Goal: Task Accomplishment & Management: Manage account settings

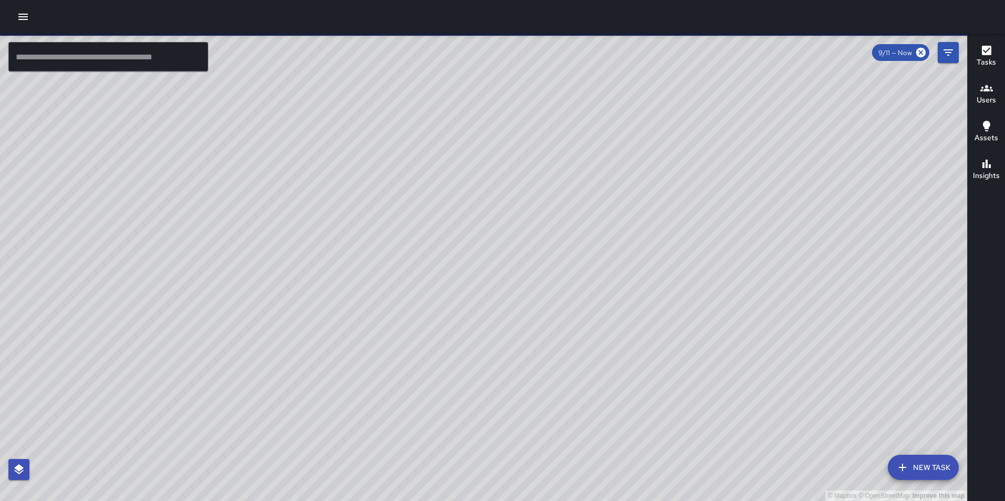
click at [23, 20] on icon "button" at bounding box center [23, 17] width 13 height 13
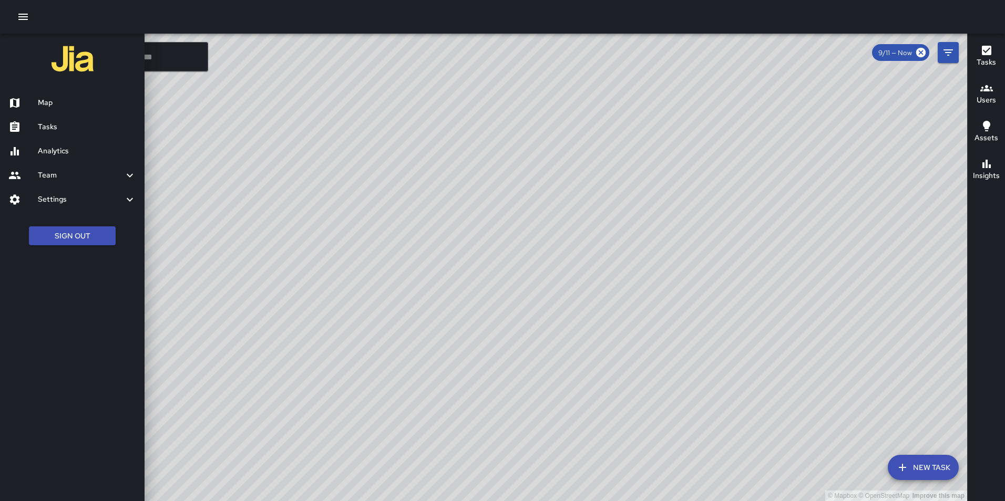
click at [55, 150] on h6 "Analytics" at bounding box center [87, 152] width 98 height 12
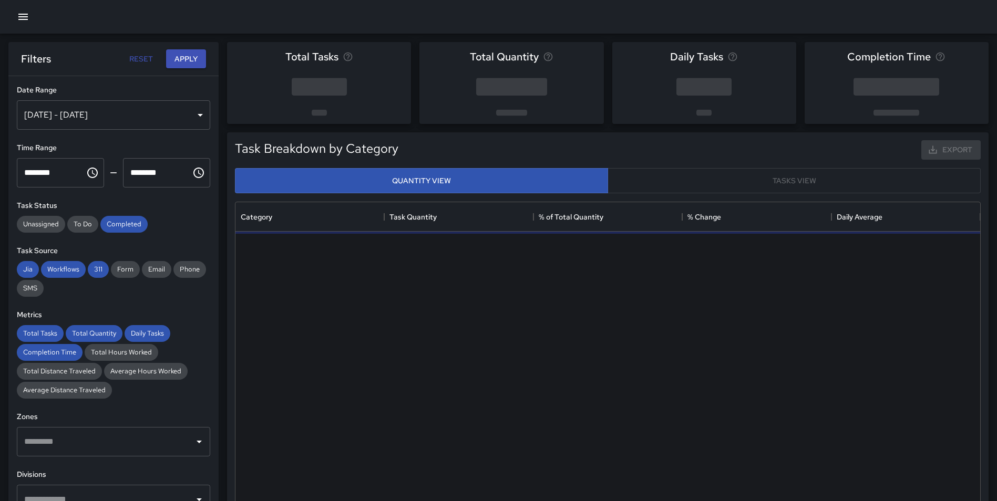
scroll to position [306, 737]
click at [112, 115] on div "Sep 05, 2025 - Sep 11, 2025" at bounding box center [113, 114] width 193 height 29
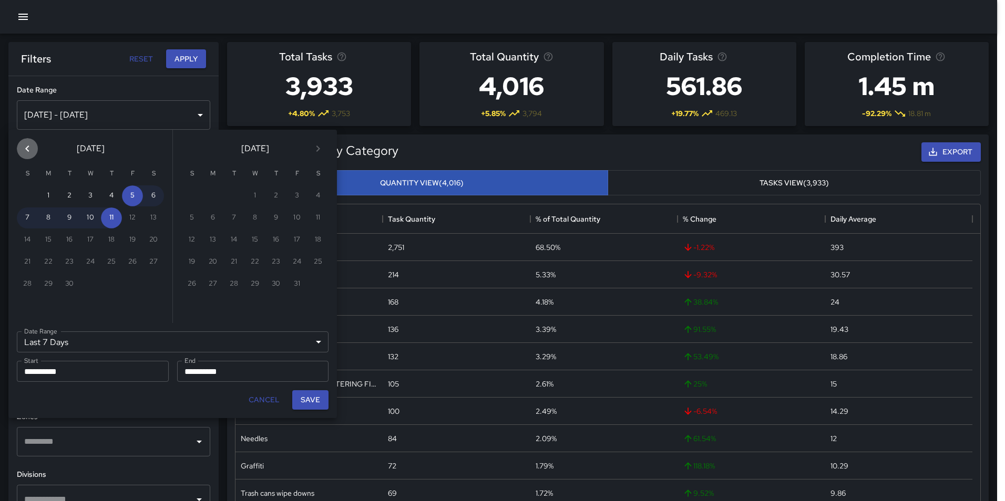
click at [29, 147] on icon "Previous month" at bounding box center [27, 148] width 13 height 13
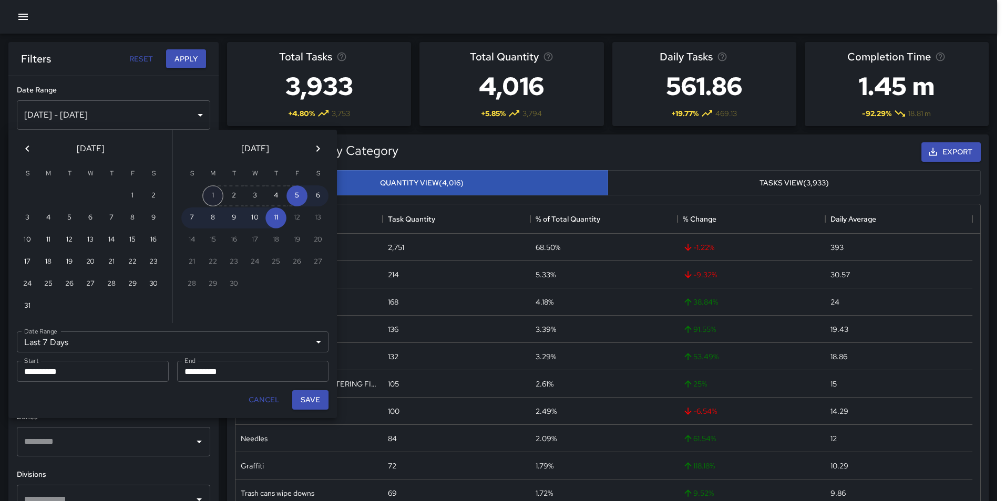
click at [208, 191] on button "1" at bounding box center [212, 196] width 21 height 21
type input "******"
click at [31, 147] on icon "Previous month" at bounding box center [27, 148] width 13 height 13
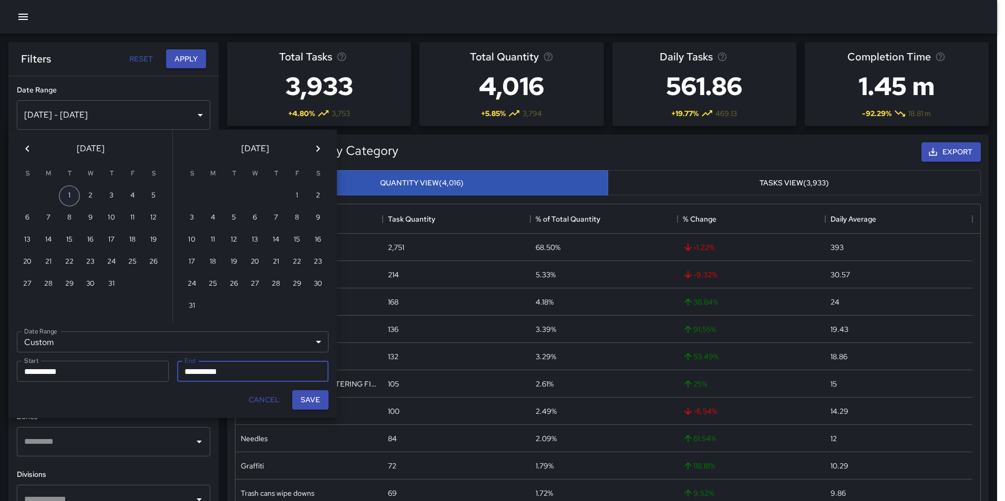
click at [67, 195] on button "1" at bounding box center [69, 196] width 21 height 21
type input "**********"
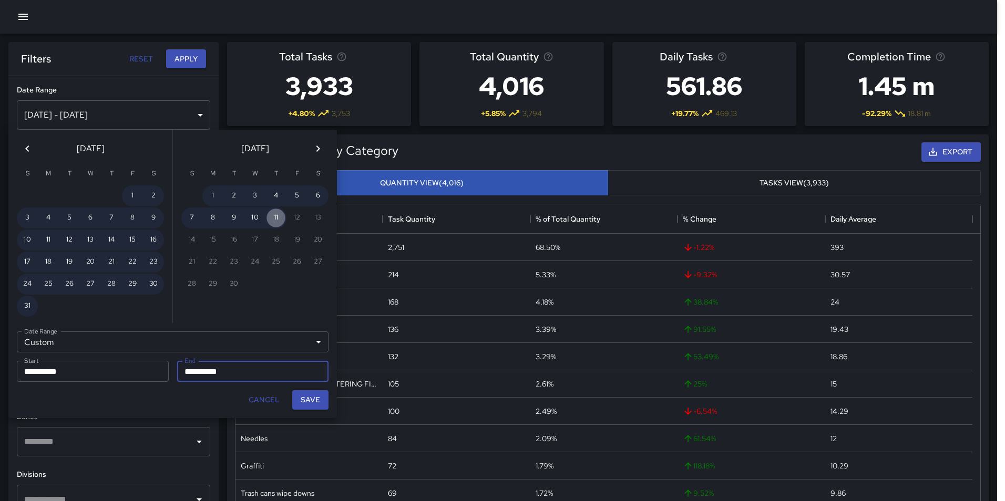
click at [273, 214] on button "11" at bounding box center [275, 218] width 21 height 21
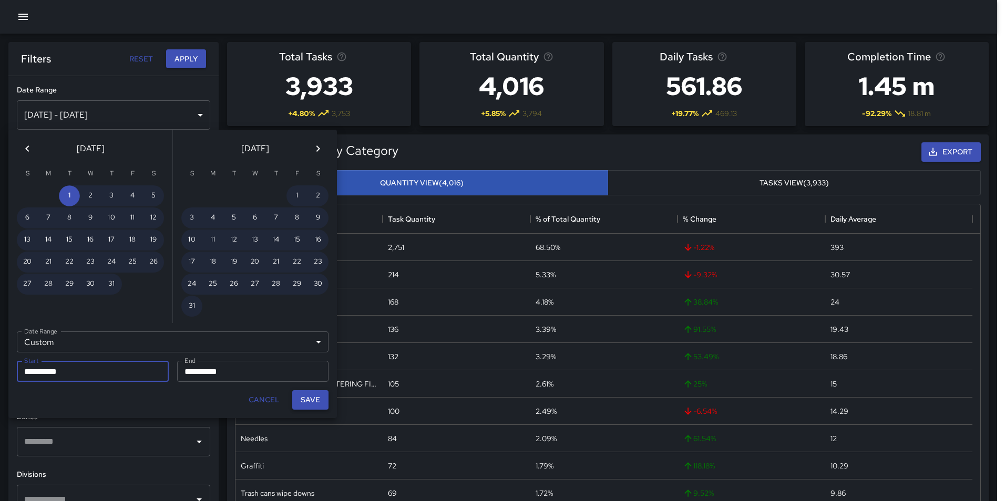
click at [310, 398] on button "Save" at bounding box center [310, 399] width 36 height 19
type input "**********"
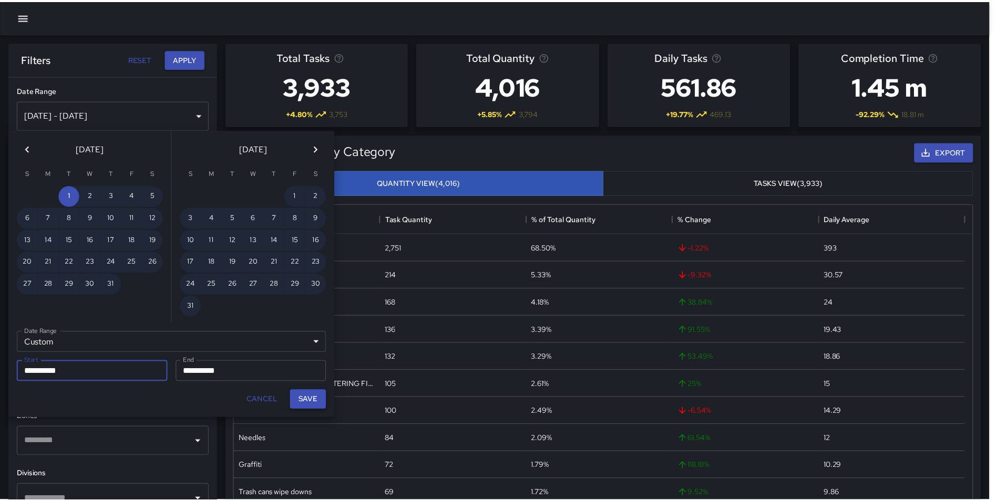
scroll to position [8, 8]
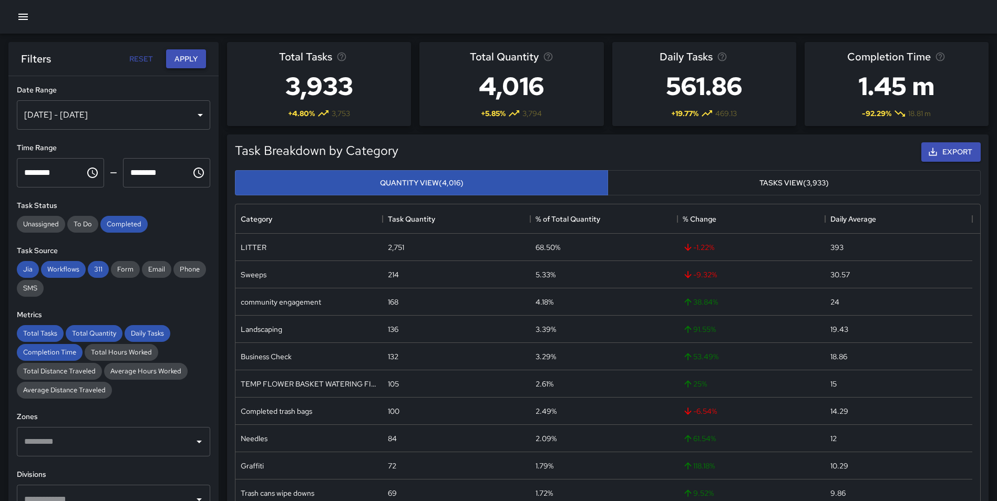
click at [189, 58] on button "Apply" at bounding box center [186, 58] width 40 height 19
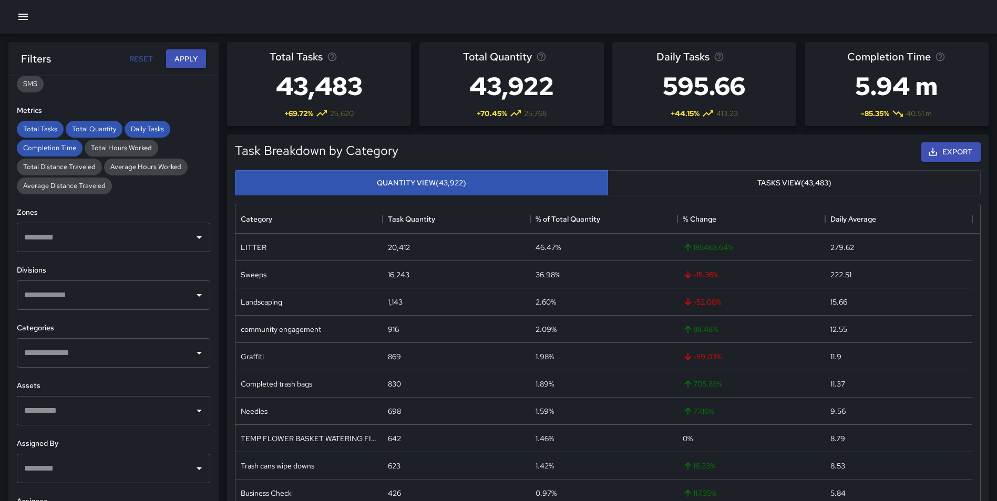
scroll to position [211, 0]
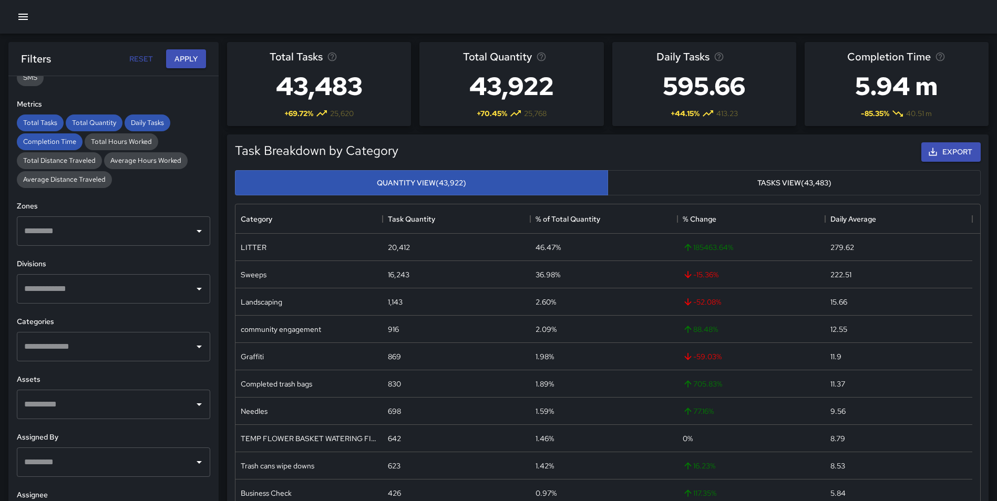
click at [90, 225] on input "text" at bounding box center [106, 231] width 168 height 20
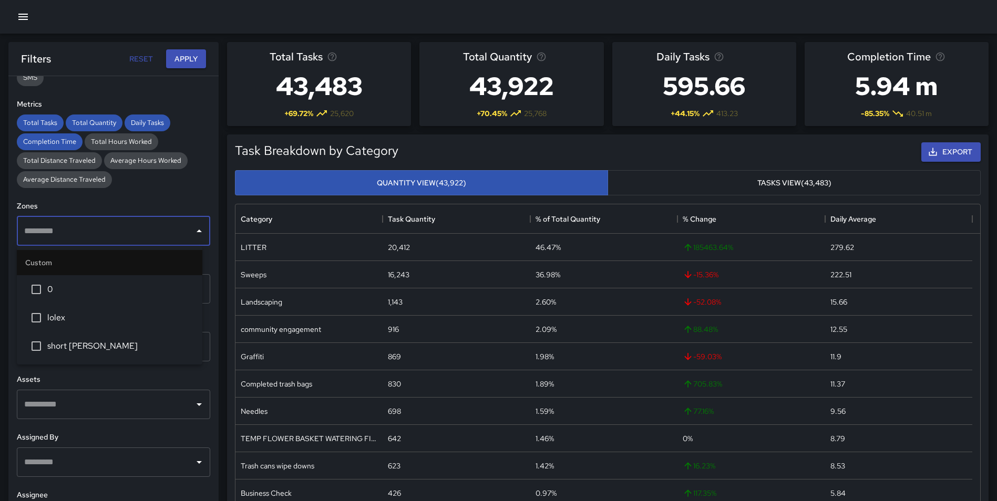
click at [92, 313] on span "lolex" at bounding box center [120, 318] width 147 height 13
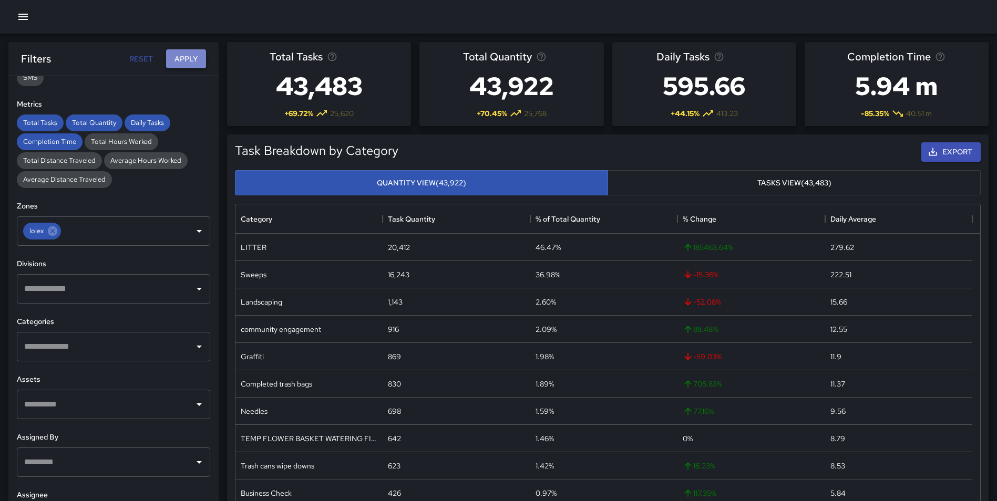
click at [187, 59] on button "Apply" at bounding box center [186, 58] width 40 height 19
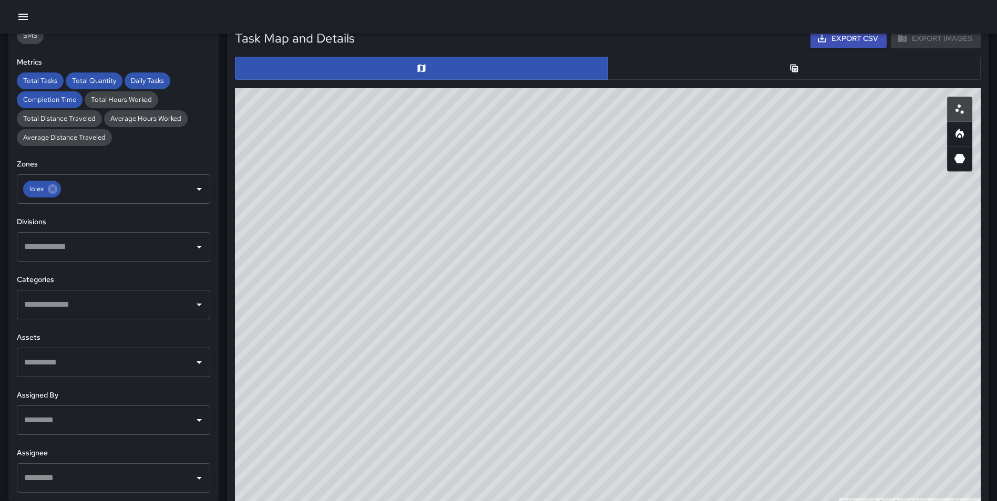
scroll to position [521, 0]
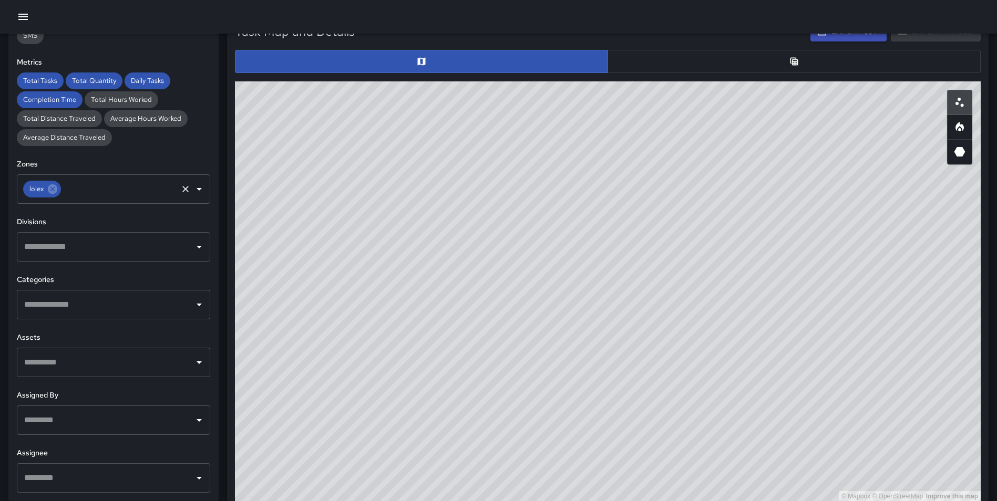
click at [59, 188] on div "lolex" at bounding box center [42, 189] width 38 height 17
click at [55, 190] on icon at bounding box center [52, 188] width 9 height 9
click at [88, 191] on input "text" at bounding box center [106, 189] width 168 height 20
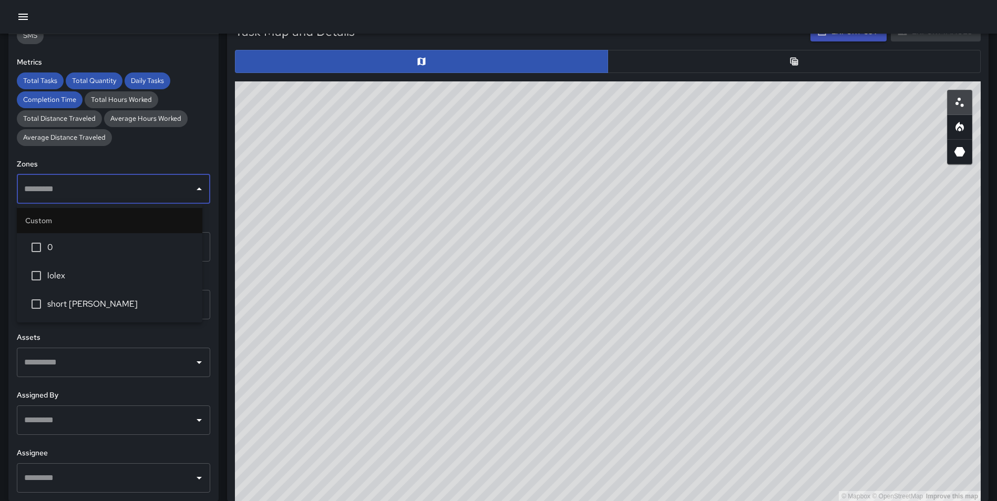
click at [114, 307] on span "short coxe" at bounding box center [120, 304] width 147 height 13
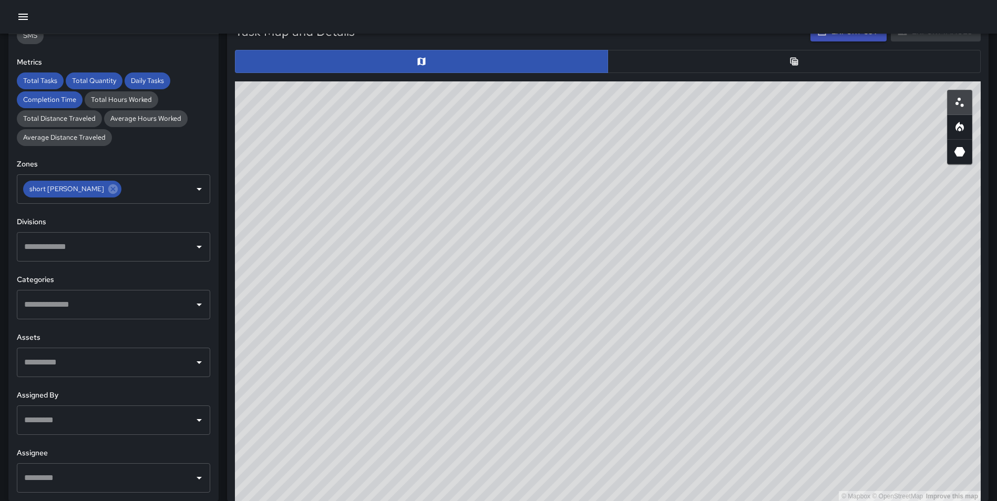
click at [205, 303] on div "**********" at bounding box center [113, 267] width 210 height 467
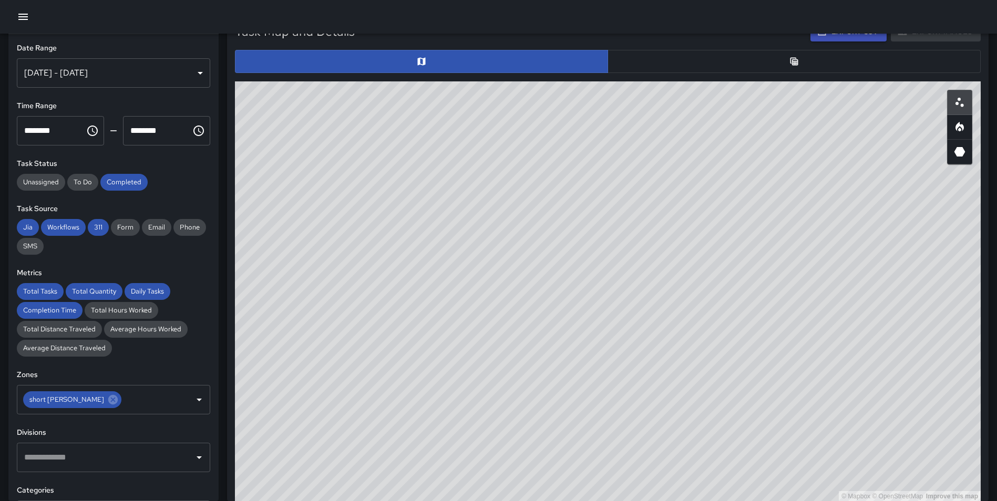
scroll to position [0, 0]
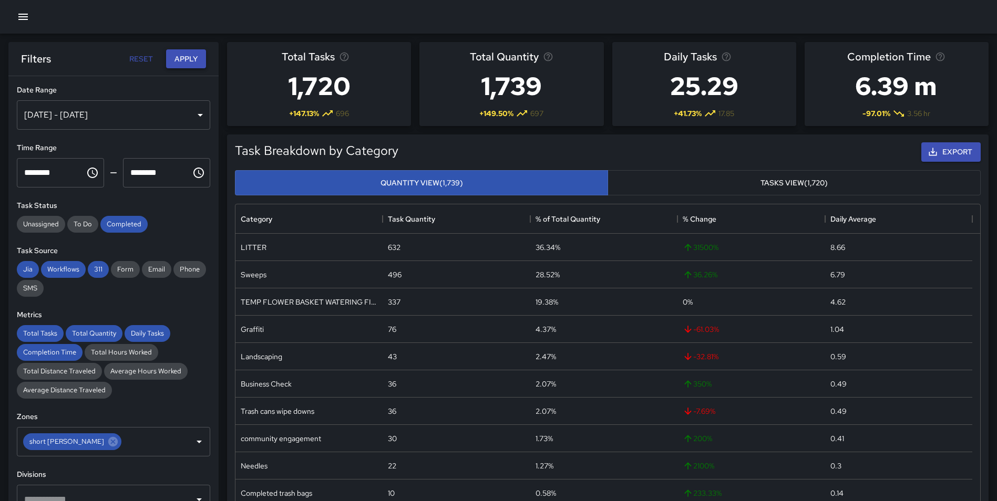
click at [184, 59] on button "Apply" at bounding box center [186, 58] width 40 height 19
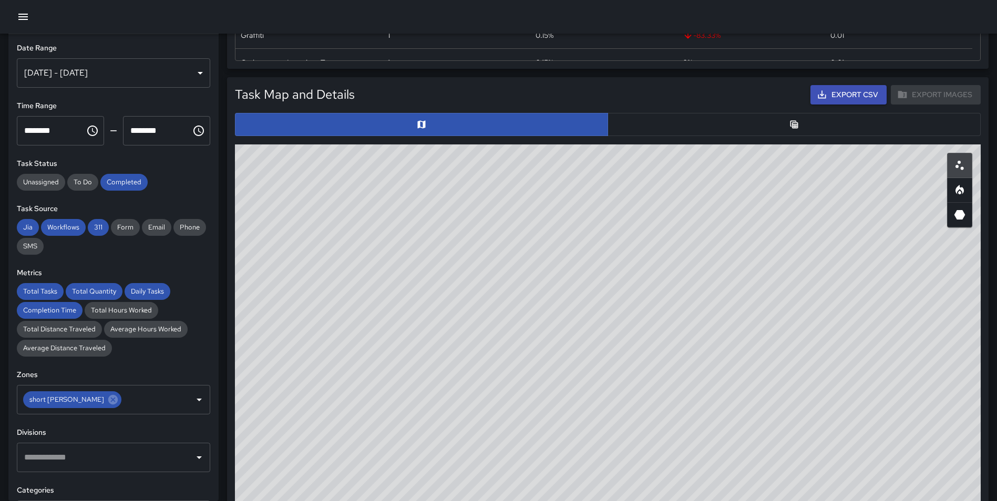
scroll to position [465, 0]
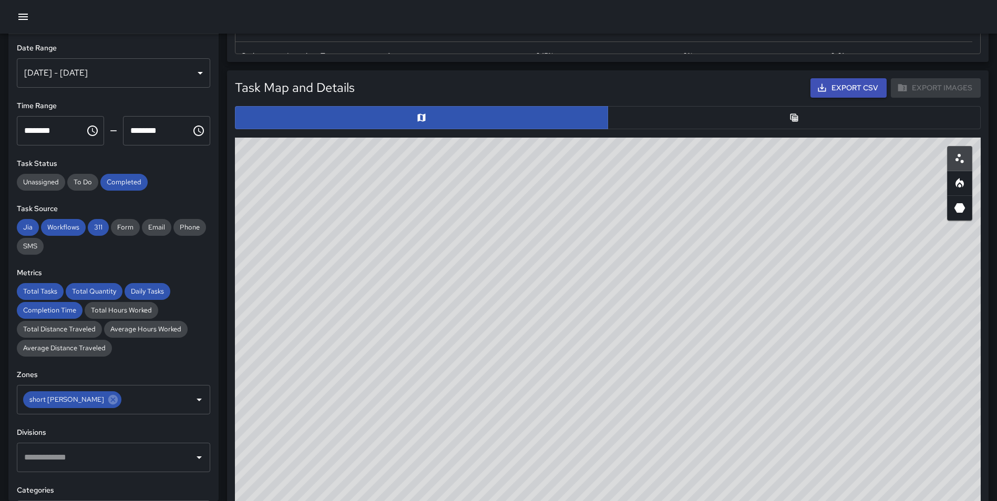
click at [226, 225] on div "Task Map and Details Export CSV Export Images ID Address Division 3e462500 19 N…" at bounding box center [604, 310] width 770 height 496
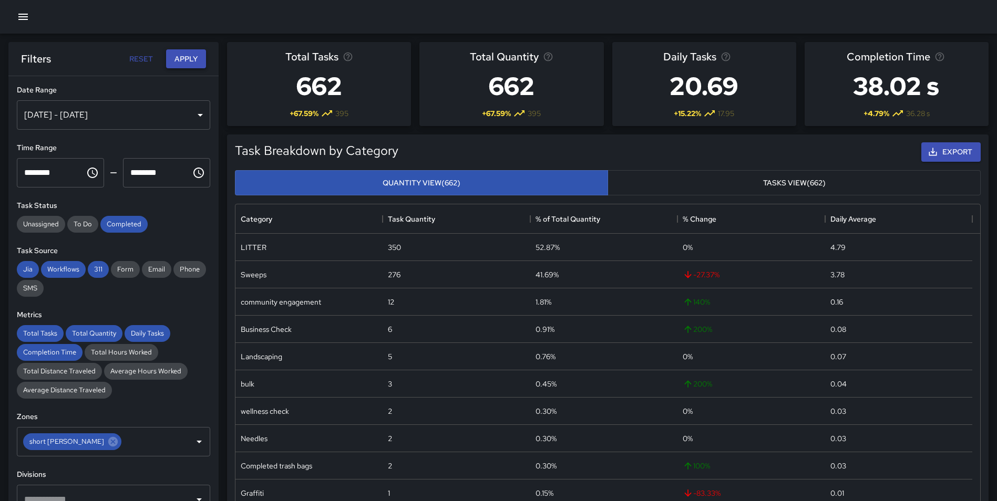
click at [180, 55] on button "Apply" at bounding box center [186, 58] width 40 height 19
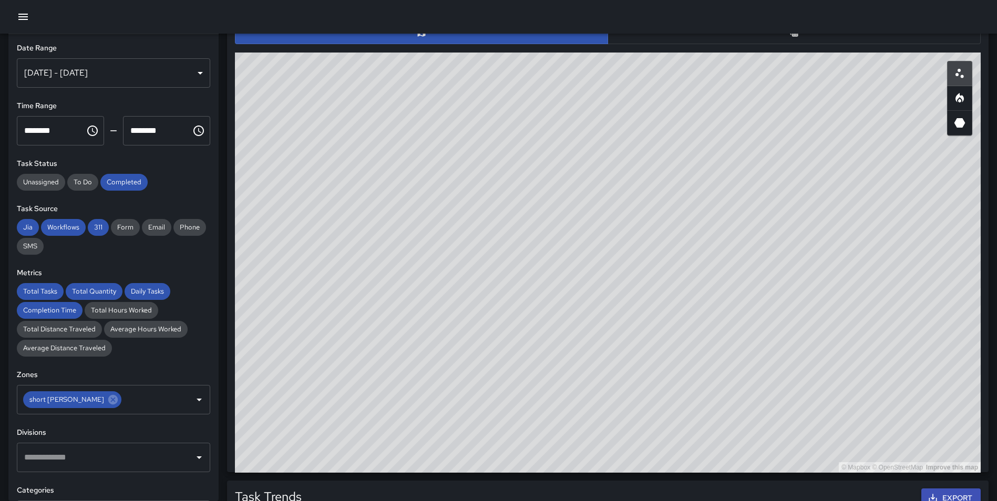
scroll to position [563, 0]
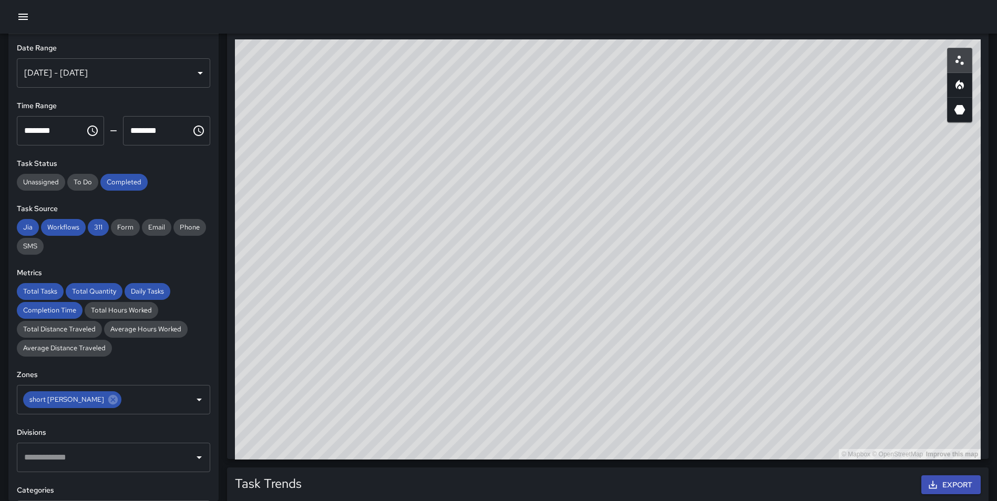
drag, startPoint x: 749, startPoint y: 363, endPoint x: 754, endPoint y: 302, distance: 60.6
click at [754, 302] on div "© Mapbox © OpenStreetMap Improve this map" at bounding box center [608, 249] width 746 height 420
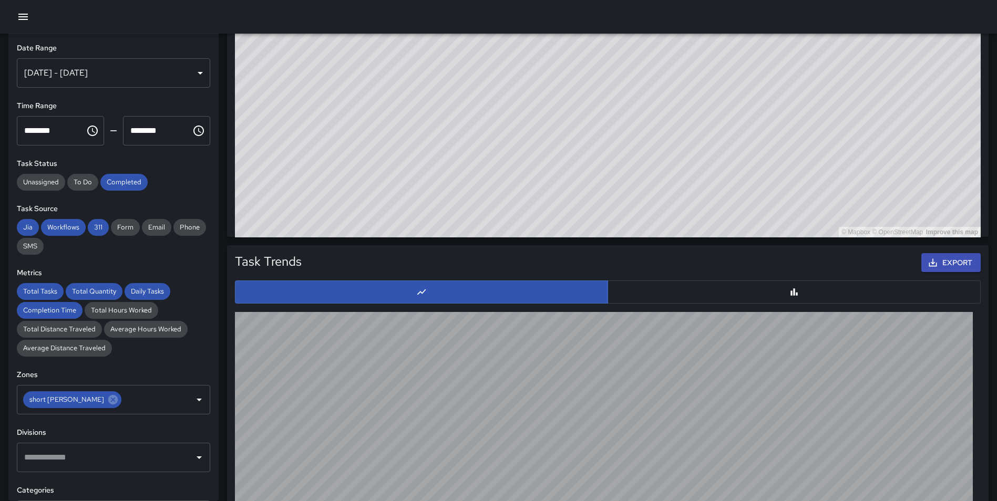
scroll to position [982, 0]
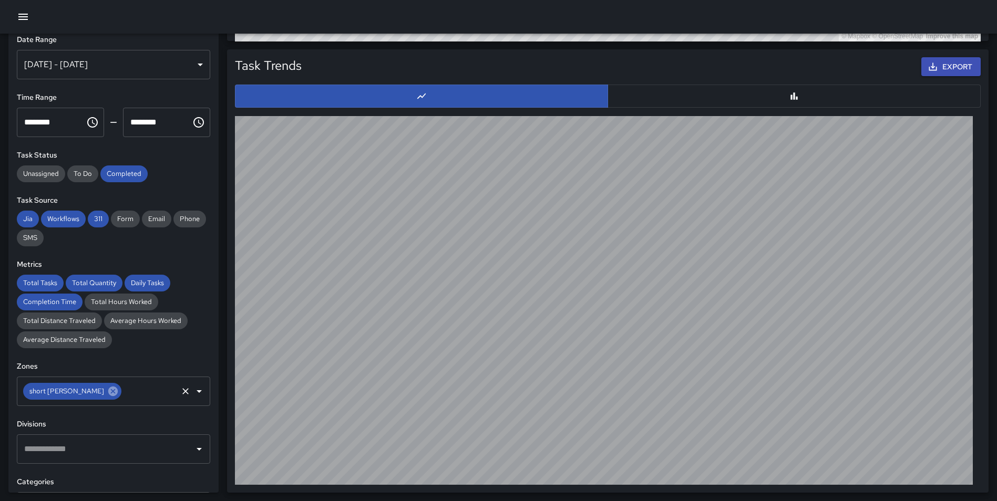
click at [108, 393] on icon at bounding box center [112, 391] width 9 height 9
click at [77, 392] on input "text" at bounding box center [106, 392] width 168 height 20
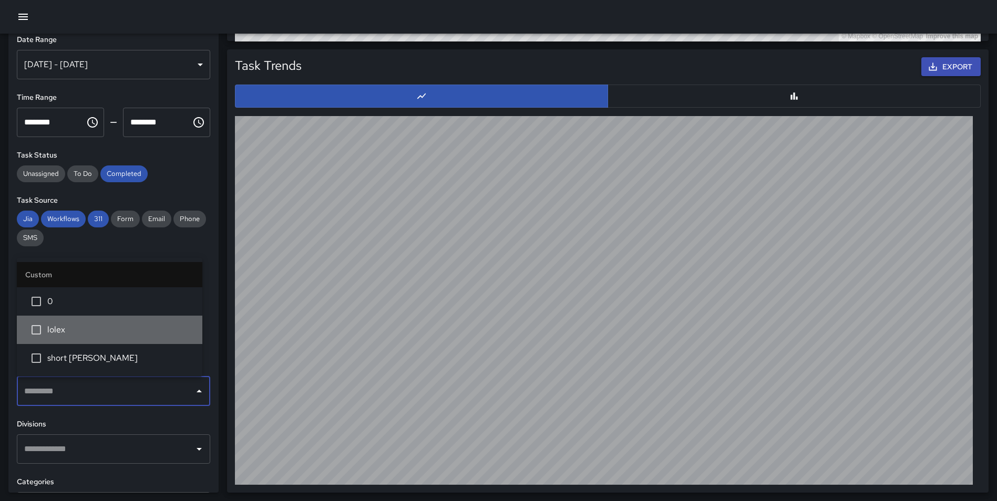
click at [75, 332] on span "lolex" at bounding box center [120, 330] width 147 height 13
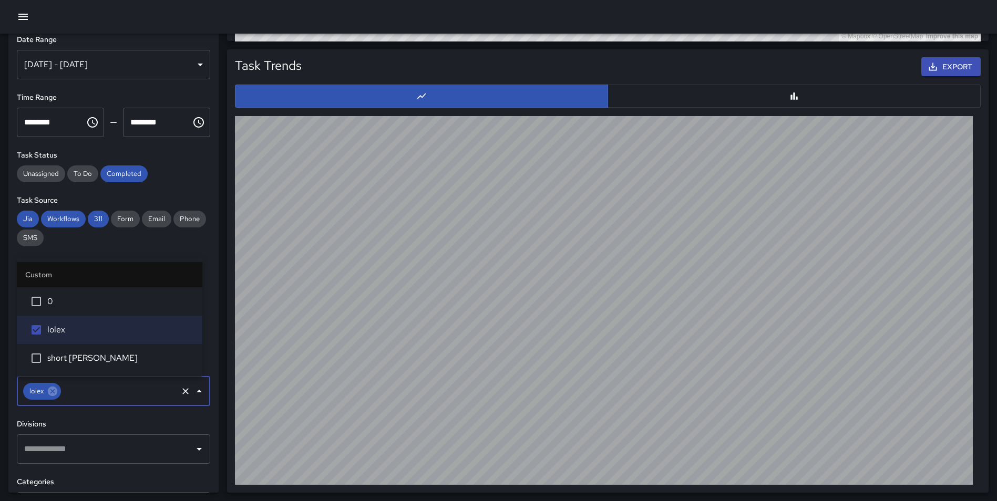
click at [207, 375] on div "**********" at bounding box center [113, 259] width 210 height 467
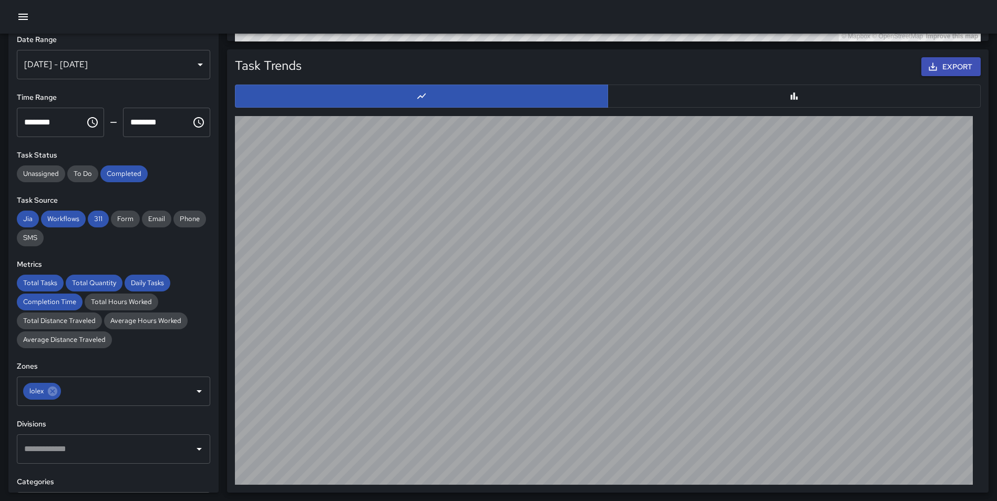
click at [219, 291] on div "Task Trends Export" at bounding box center [604, 267] width 770 height 453
click at [226, 285] on div "Task Trends Export" at bounding box center [604, 267] width 770 height 453
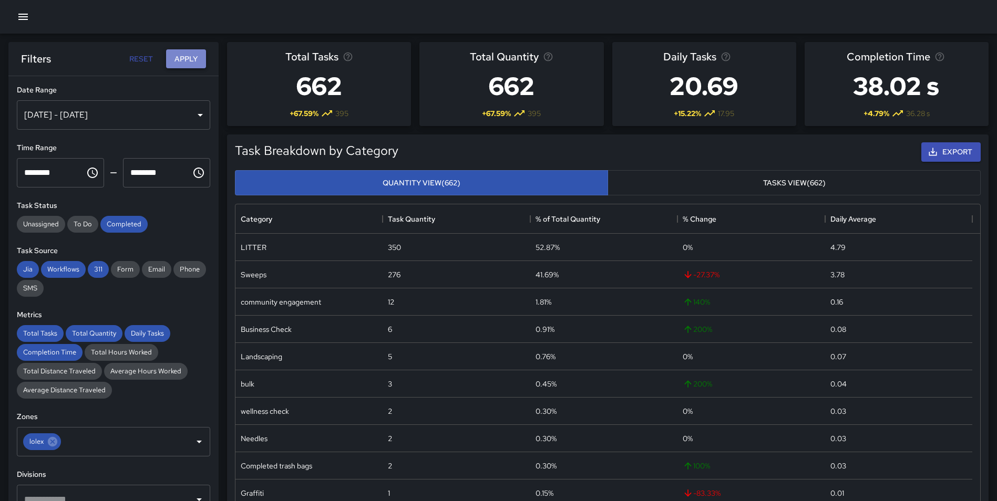
click at [189, 55] on button "Apply" at bounding box center [186, 58] width 40 height 19
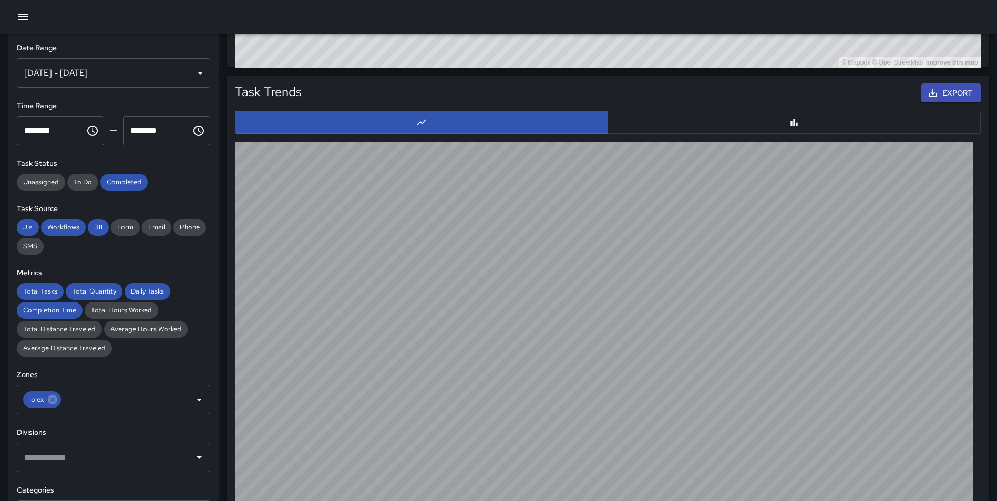
scroll to position [982, 0]
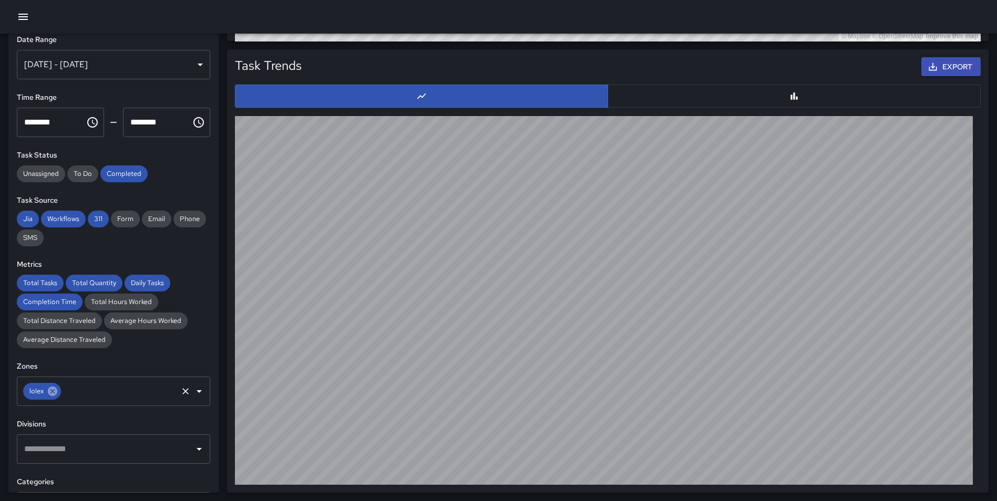
click at [51, 392] on icon at bounding box center [52, 391] width 9 height 9
click at [224, 129] on div "Task Trends Export" at bounding box center [604, 267] width 770 height 453
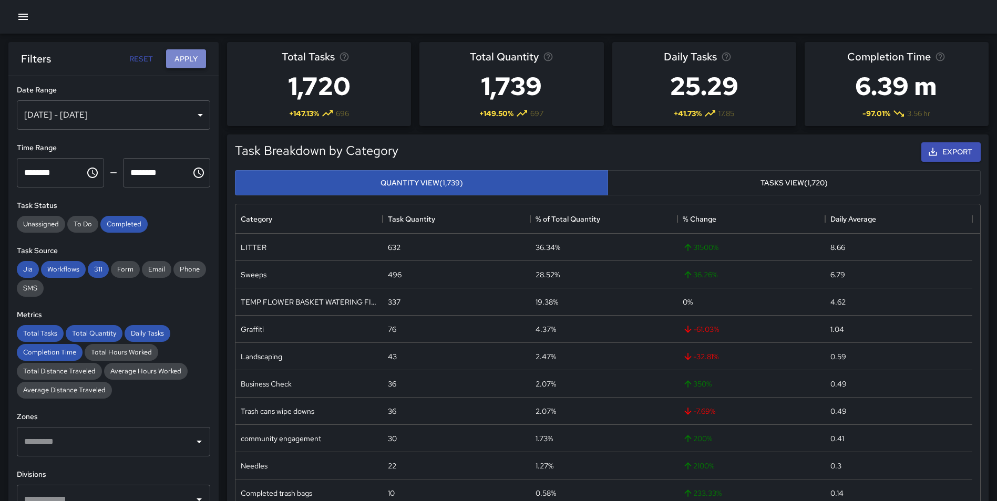
click at [191, 54] on button "Apply" at bounding box center [186, 58] width 40 height 19
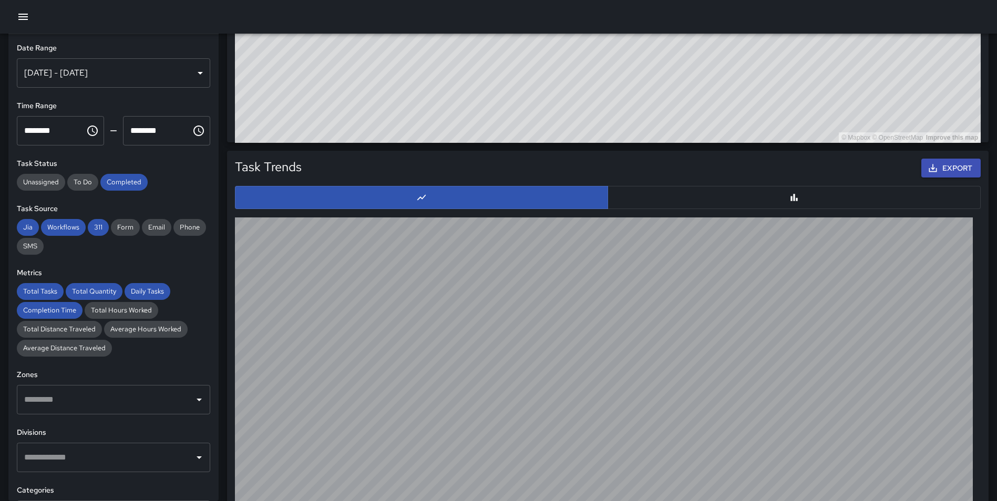
scroll to position [892, 0]
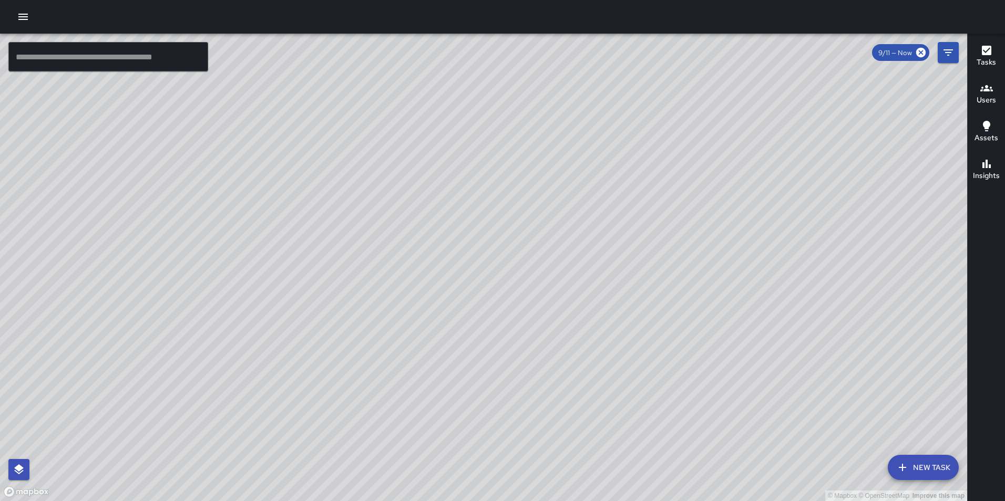
click at [11, 16] on div at bounding box center [502, 17] width 1005 height 34
click at [22, 14] on icon "button" at bounding box center [23, 17] width 13 height 13
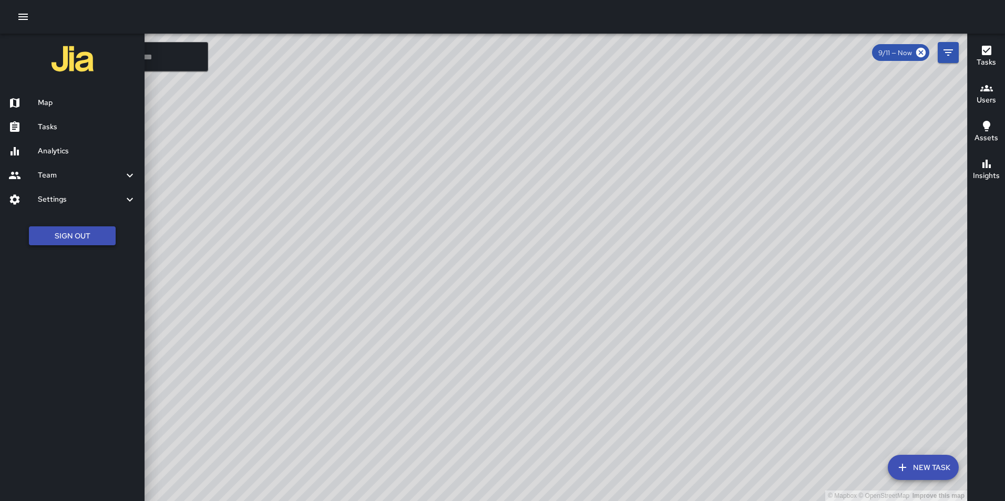
click at [86, 230] on button "Sign Out" at bounding box center [72, 236] width 87 height 19
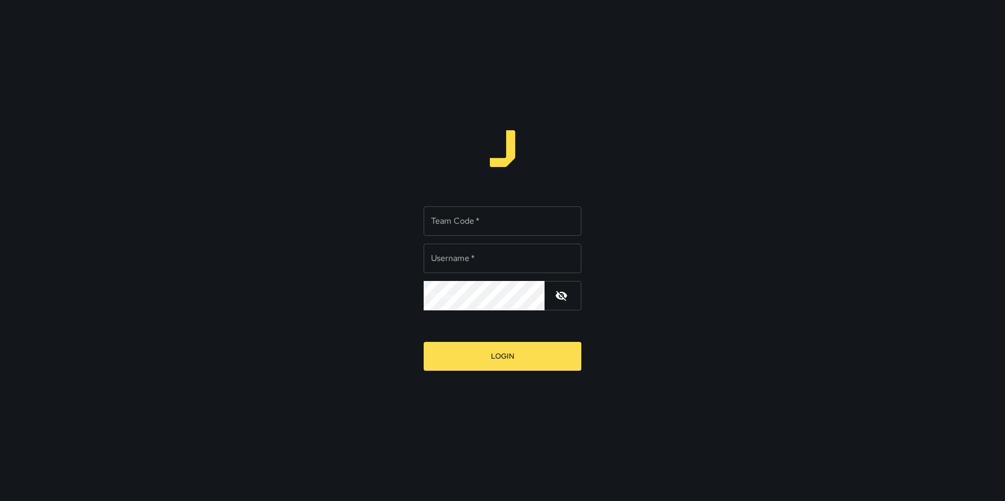
click at [513, 224] on input "Team Code   *" at bounding box center [503, 221] width 158 height 29
type input "**********"
type input "****"
click at [424, 342] on button "Login" at bounding box center [503, 356] width 158 height 29
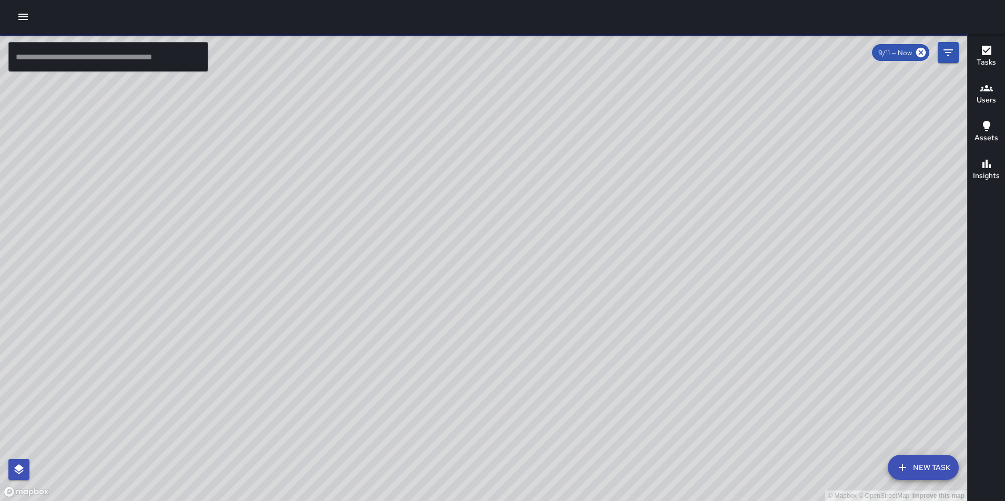
click at [18, 16] on icon "button" at bounding box center [23, 17] width 13 height 13
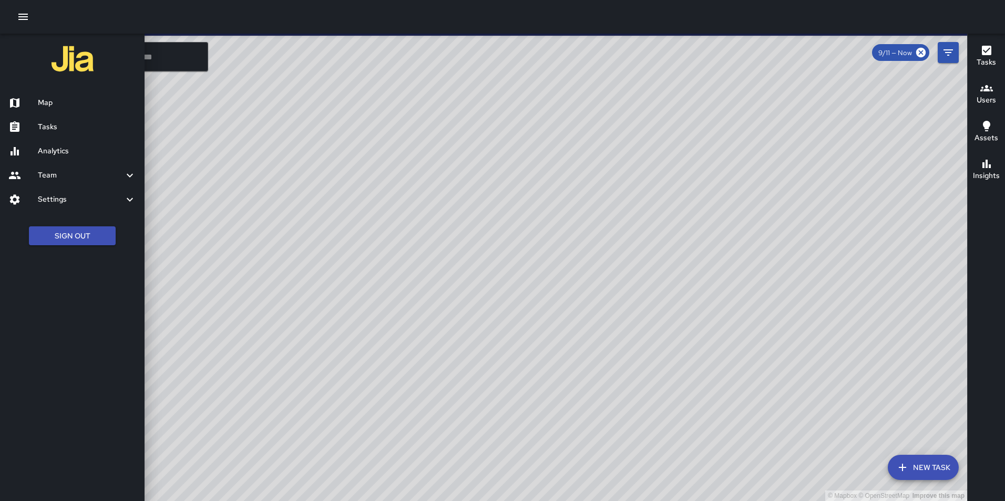
drag, startPoint x: 61, startPoint y: 199, endPoint x: 61, endPoint y: 205, distance: 6.3
click at [61, 200] on h6 "Settings" at bounding box center [81, 200] width 86 height 12
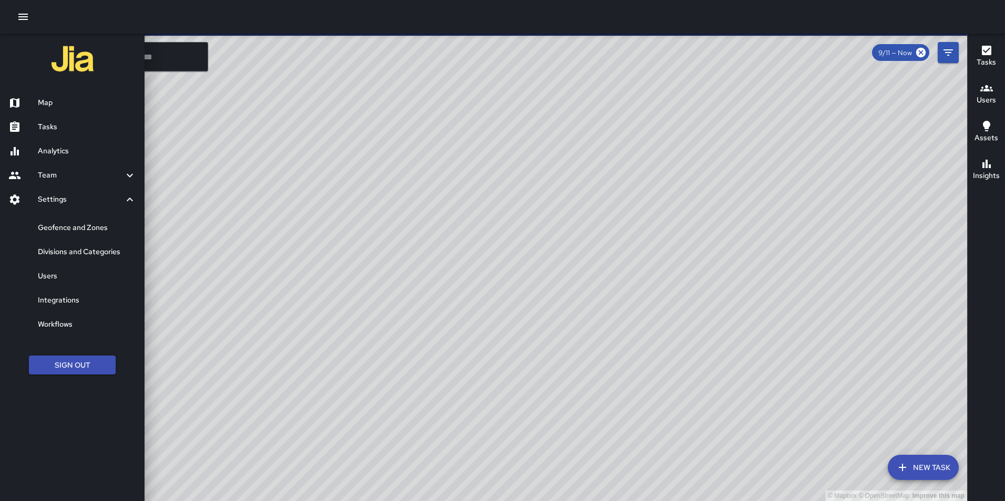
click at [84, 252] on h6 "Divisions and Categories" at bounding box center [87, 252] width 98 height 12
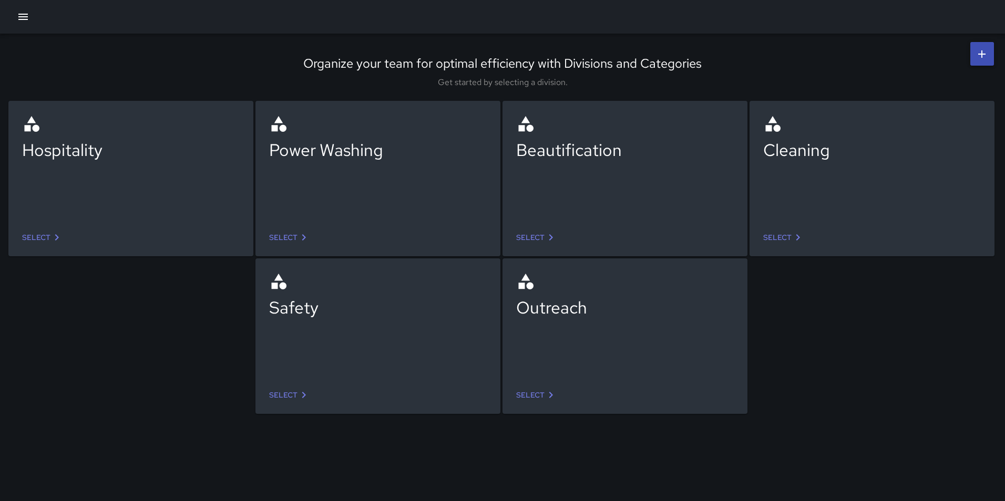
click at [542, 245] on link "Select" at bounding box center [536, 237] width 49 height 19
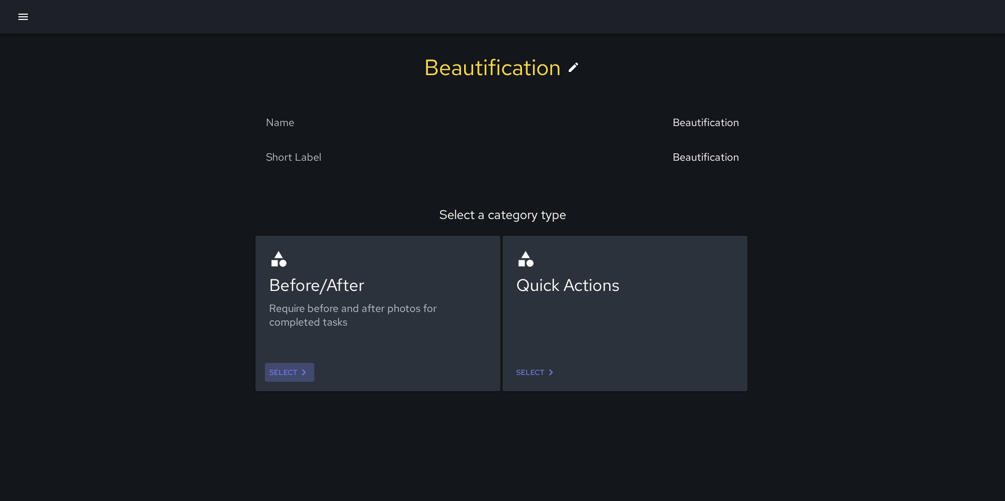
click at [284, 377] on link "Select" at bounding box center [289, 372] width 49 height 19
click at [532, 376] on link "Select" at bounding box center [536, 372] width 49 height 19
click at [294, 372] on link "Select" at bounding box center [289, 372] width 49 height 19
click at [551, 375] on icon at bounding box center [550, 372] width 13 height 13
